Goal: Subscribe to service/newsletter

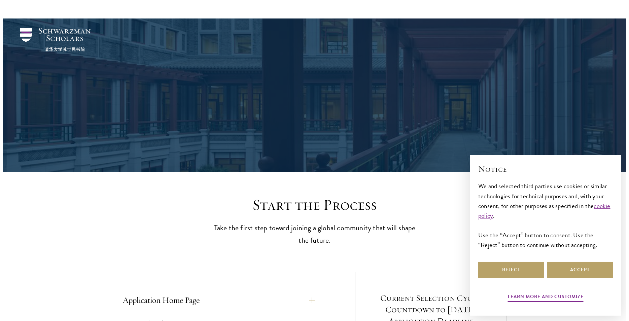
scroll to position [711, 0]
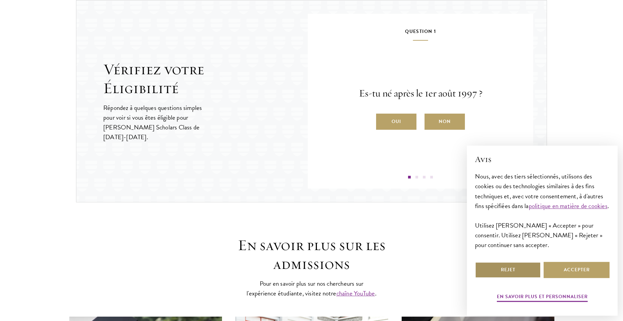
click at [528, 270] on button "Rejet" at bounding box center [508, 270] width 66 height 16
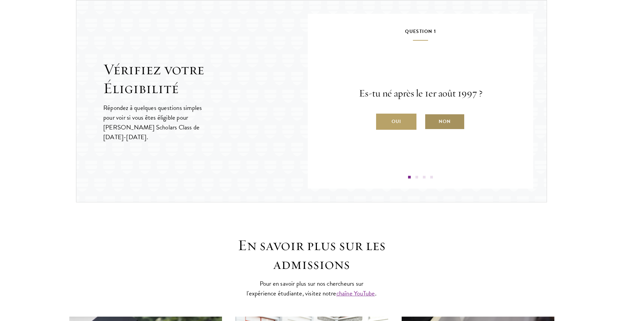
click at [455, 114] on label "Non" at bounding box center [444, 122] width 40 height 16
click at [430, 114] on input "Non" at bounding box center [427, 117] width 6 height 6
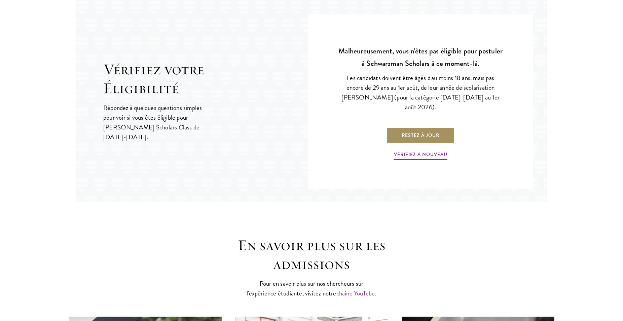
click at [425, 130] on link "Restez à jour" at bounding box center [420, 135] width 68 height 16
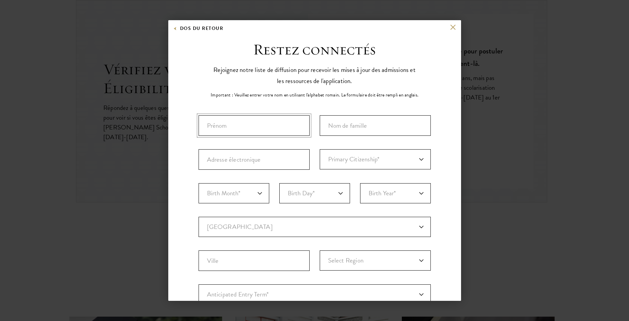
click at [281, 128] on input "Prénom" at bounding box center [253, 125] width 111 height 21
type input "AICHATOU"
type input "SOUARE"
click at [252, 130] on input "AICHATOU" at bounding box center [253, 125] width 111 height 21
type input "[PERSON_NAME]"
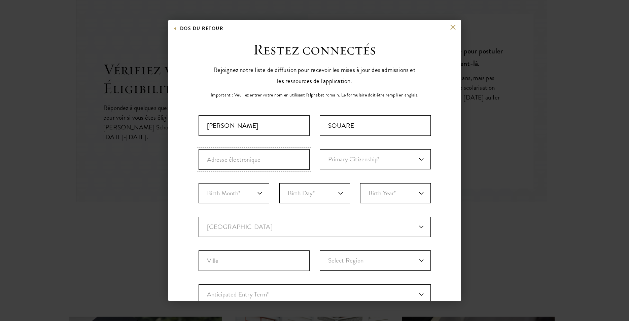
click at [242, 158] on input "Adresse électronique" at bounding box center [253, 159] width 111 height 21
type input "[EMAIL_ADDRESS][DOMAIN_NAME]"
click at [319, 149] on select "Primary Citizenship* [GEOGRAPHIC_DATA] [DEMOGRAPHIC_DATA] [DEMOGRAPHIC_DATA] [D…" at bounding box center [374, 159] width 111 height 20
select select "GV"
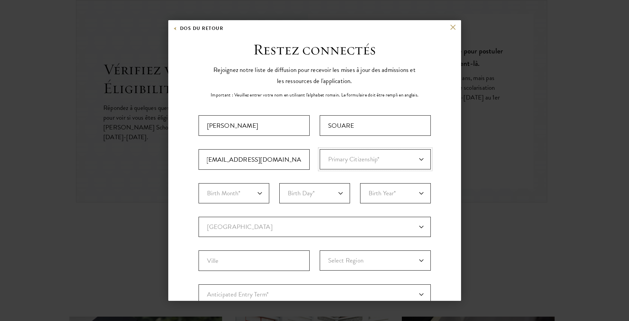
click option "[GEOGRAPHIC_DATA]" at bounding box center [0, 0] width 0 height 0
click at [198, 183] on select "Birth Month* January February March April May June July August September Octobe…" at bounding box center [233, 193] width 71 height 20
select select "12"
click option "December" at bounding box center [0, 0] width 0 height 0
click at [279, 183] on select "Birth Day* 1 2 3 4 5 6 7 8 9 10 11 12 13 14 15 16 17 18 19 20 21 22 23 24 25 26…" at bounding box center [314, 193] width 71 height 20
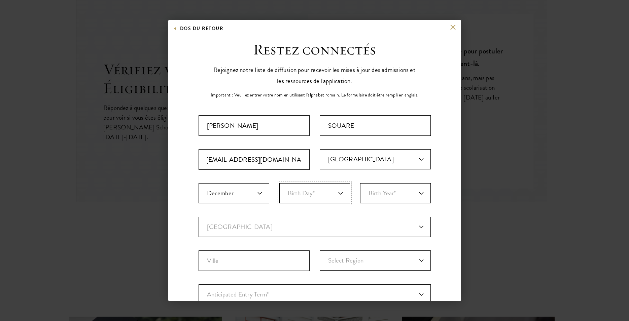
select select "25"
click option "25" at bounding box center [0, 0] width 0 height 0
click at [360, 183] on select "Birth Year* [DEMOGRAPHIC_DATA] [DEMOGRAPHIC_DATA] [DEMOGRAPHIC_DATA] [DEMOGRAPH…" at bounding box center [395, 193] width 71 height 20
select select "1999"
click option "1999" at bounding box center [0, 0] width 0 height 0
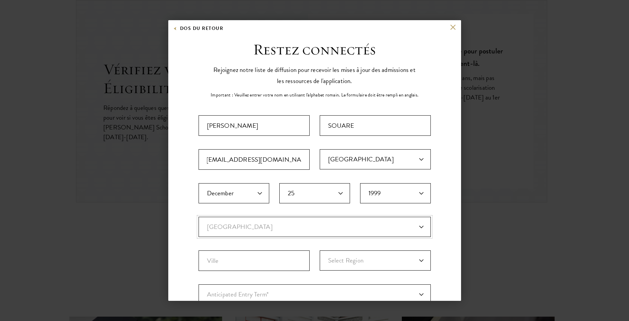
click at [198, 217] on select "Current Country [GEOGRAPHIC_DATA] [GEOGRAPHIC_DATA] [GEOGRAPHIC_DATA] [GEOGRAPH…" at bounding box center [314, 227] width 232 height 20
select select "GV"
click option "[GEOGRAPHIC_DATA]" at bounding box center [0, 0] width 0 height 0
select select
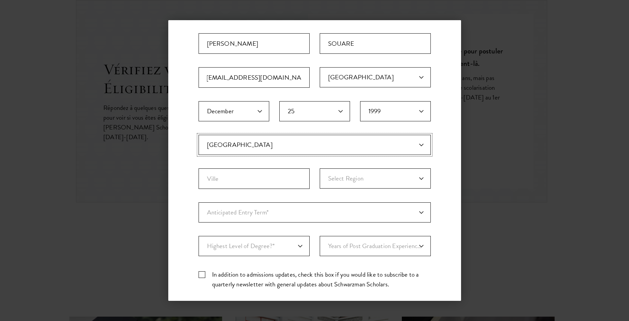
scroll to position [93, 0]
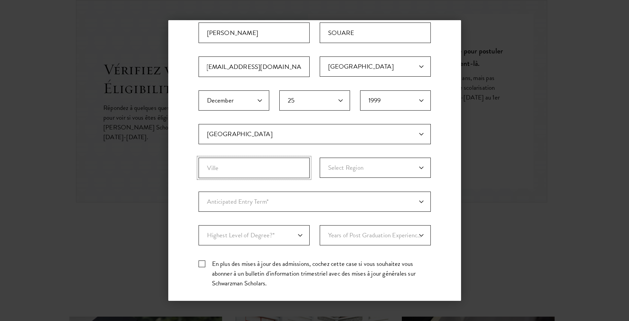
click at [262, 169] on input "City" at bounding box center [253, 168] width 111 height 21
type input "c"
type input "CONAKRY"
click at [319, 158] on select "Select Region [GEOGRAPHIC_DATA] [GEOGRAPHIC_DATA] [GEOGRAPHIC_DATA] [GEOGRAPHIC…" at bounding box center [374, 168] width 111 height 20
select select "[GEOGRAPHIC_DATA]"
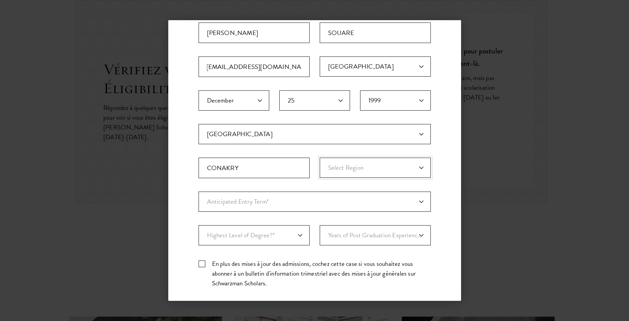
click option "[GEOGRAPHIC_DATA]" at bounding box center [0, 0] width 0 height 0
click at [198, 192] on select "Anticipated Entry Term* [DATE] (Application opens [DATE]) Just Exploring" at bounding box center [314, 202] width 232 height 20
select select "e64b8ab3-eabb-4867-96d5-7e6b4840665f"
click option "[DATE] (Application opens [DATE])" at bounding box center [0, 0] width 0 height 0
click at [198, 225] on select "Highest Level of Degree?* PHD Bachelor's Master's Current Undergraduate Student" at bounding box center [253, 235] width 111 height 20
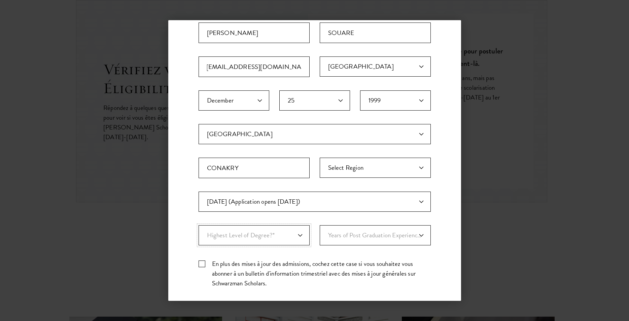
select select "baef124f-e103-44b1-8ca6-5d0669438e44"
click option "Bachelor's" at bounding box center [0, 0] width 0 height 0
click at [204, 264] on label "En plus des mises à jour des admissions, cochez cette case si vous souhaitez vo…" at bounding box center [314, 273] width 232 height 29
click at [204, 263] on input "En plus des mises à jour des admissions, cochez cette case si vous souhaitez vo…" at bounding box center [314, 261] width 232 height 4
checkbox input "true"
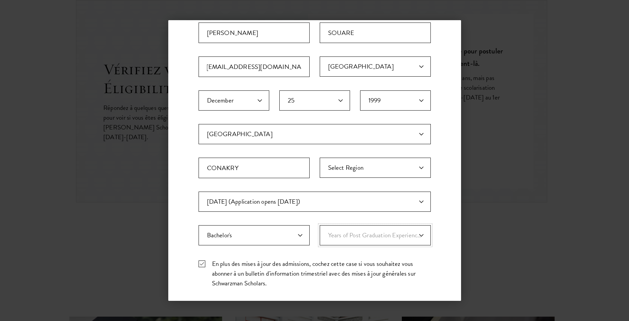
click at [319, 225] on select "Years of Post Graduation Experience?* 1 2 3 4 5 6 7 8 9 10" at bounding box center [374, 235] width 111 height 20
select select "2"
click option "2" at bounding box center [0, 0] width 0 height 0
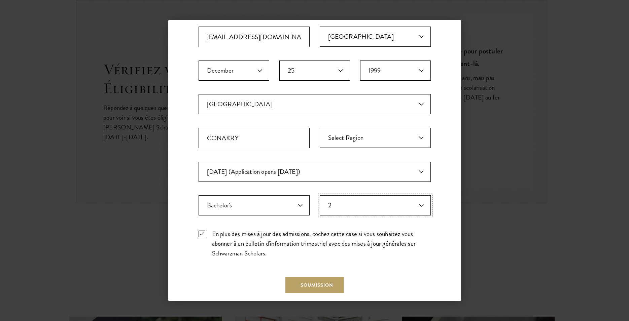
scroll to position [157, 0]
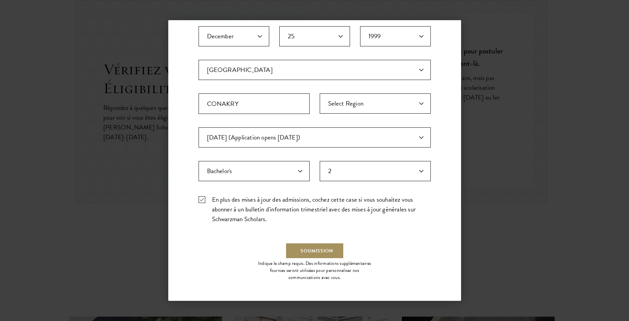
click at [315, 250] on button "Soumission" at bounding box center [314, 251] width 59 height 16
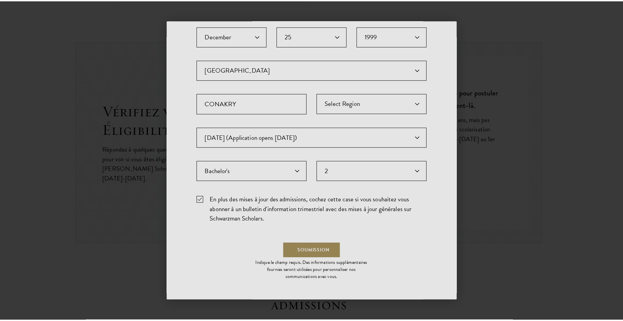
scroll to position [0, 0]
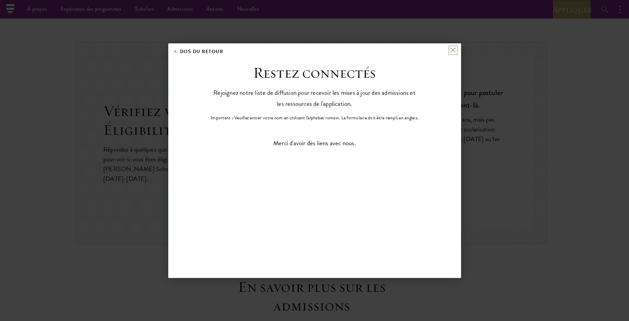
click at [454, 51] on button at bounding box center [453, 50] width 6 height 6
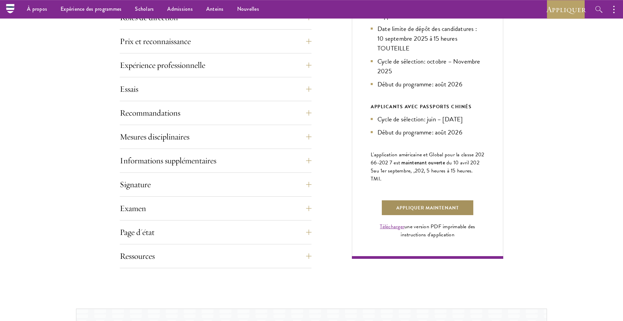
scroll to position [395, 0]
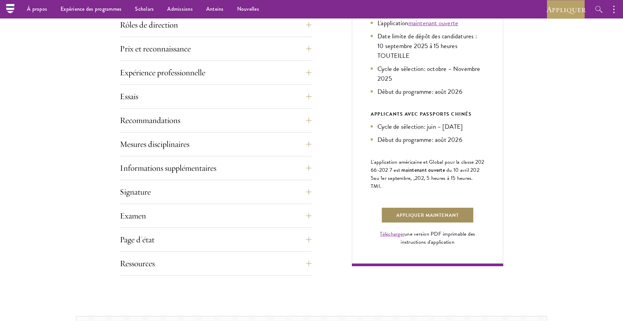
click at [434, 207] on link "Appliquer maintenant" at bounding box center [427, 215] width 93 height 16
